Goal: Find contact information: Find contact information

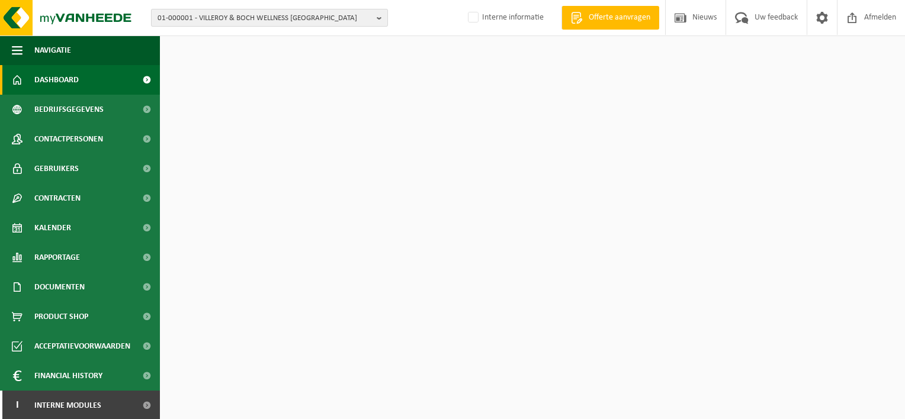
click at [256, 21] on span "01-000001 - VILLEROY & BOCH WELLNESS NV" at bounding box center [265, 18] width 214 height 18
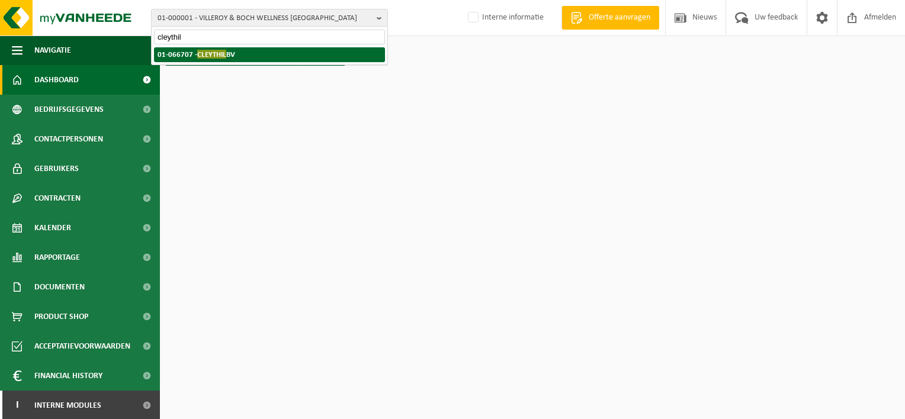
type input "cleythil"
click at [253, 54] on li "01-066707 - CLEYTHIL BV" at bounding box center [269, 54] width 231 height 15
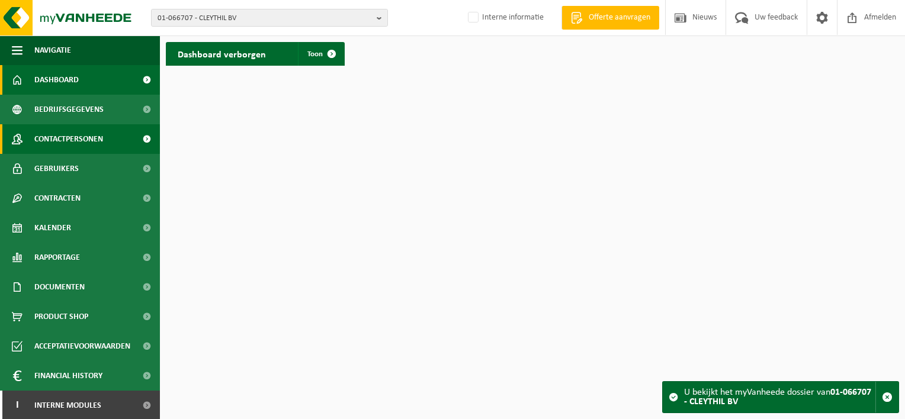
click at [103, 137] on span "Contactpersonen" at bounding box center [68, 139] width 69 height 30
